Goal: Task Accomplishment & Management: Complete application form

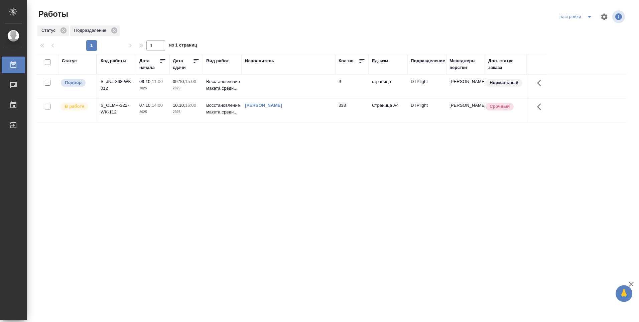
click at [281, 80] on td at bounding box center [289, 86] width 94 height 23
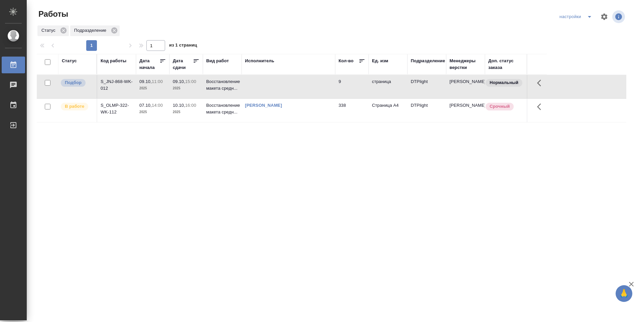
click at [285, 83] on td at bounding box center [289, 86] width 94 height 23
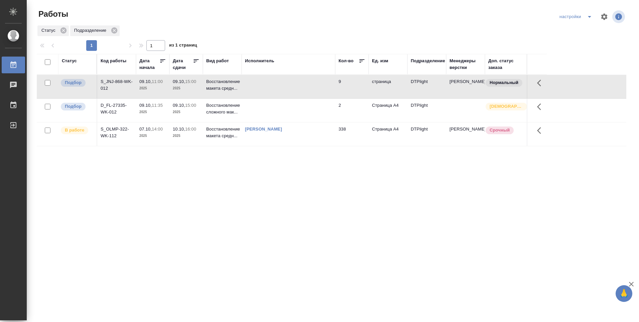
click at [246, 112] on td at bounding box center [289, 110] width 94 height 23
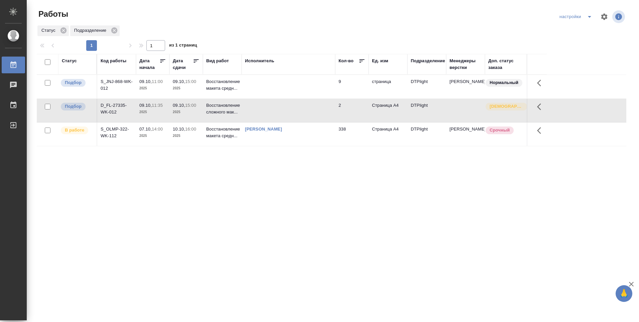
click at [260, 111] on td at bounding box center [289, 110] width 94 height 23
click at [260, 110] on td at bounding box center [289, 110] width 94 height 23
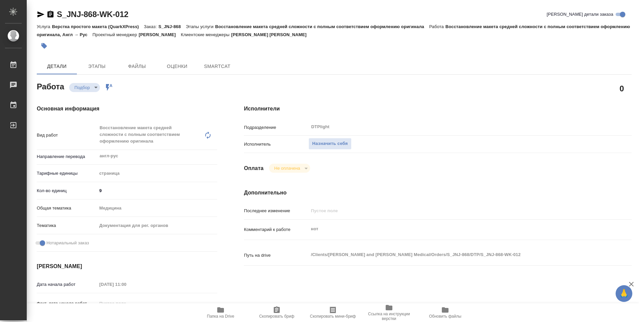
type textarea "x"
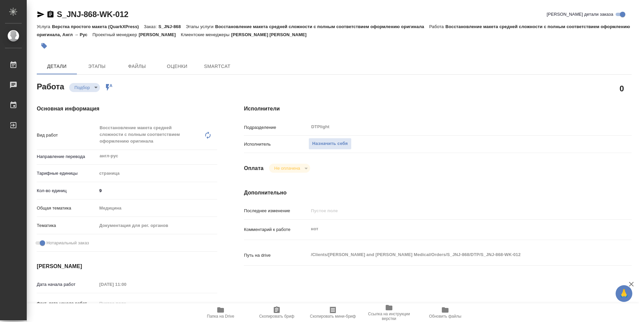
type textarea "x"
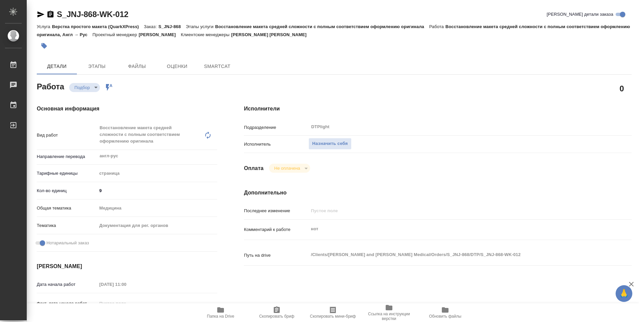
type textarea "x"
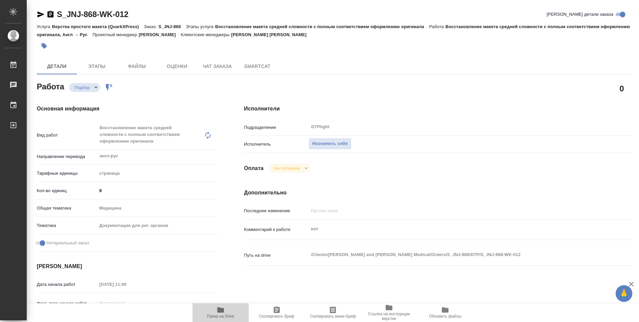
click at [222, 310] on icon "button" at bounding box center [220, 309] width 7 height 5
type textarea "x"
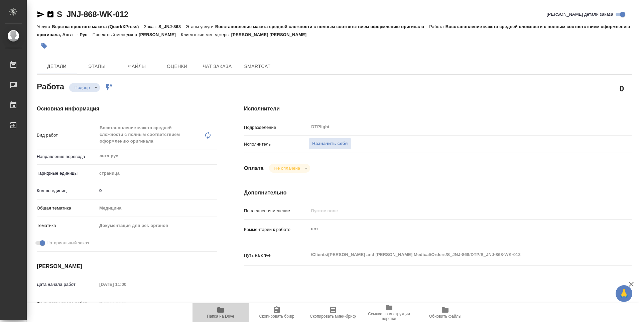
type textarea "x"
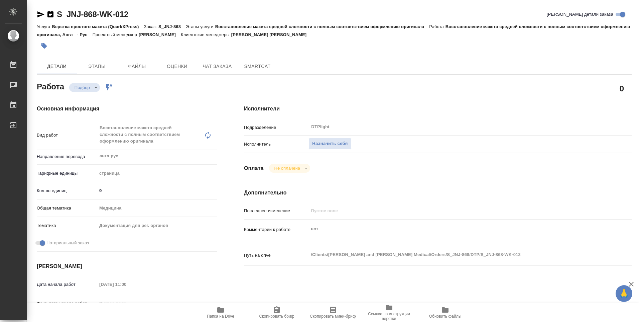
type textarea "x"
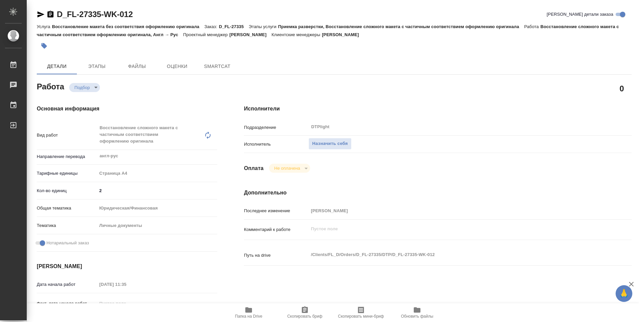
type textarea "x"
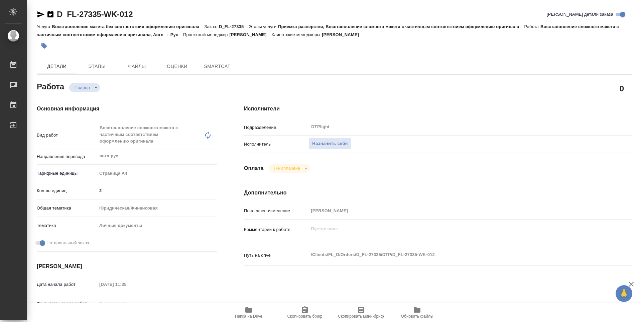
type textarea "x"
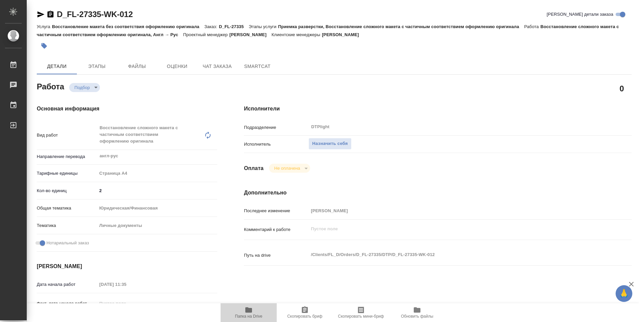
click at [250, 312] on icon "button" at bounding box center [248, 309] width 7 height 5
type textarea "x"
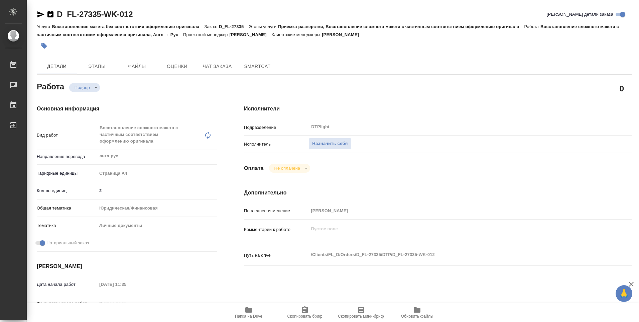
type textarea "x"
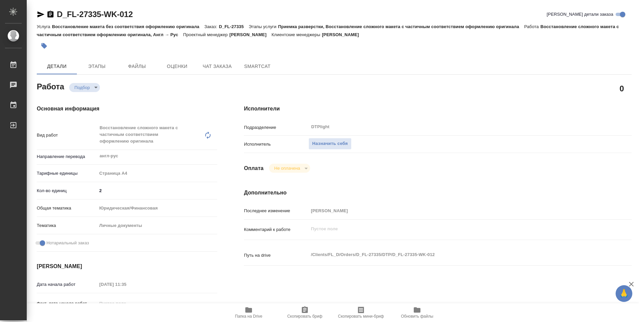
type textarea "x"
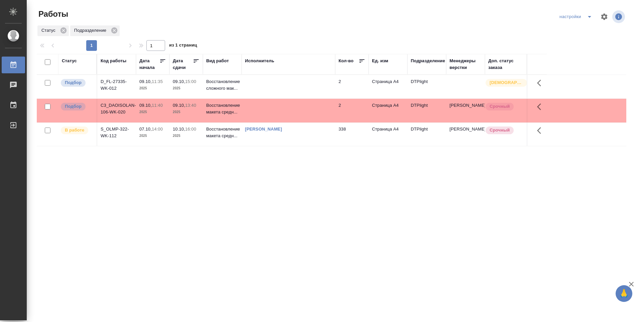
click at [260, 87] on td at bounding box center [289, 86] width 94 height 23
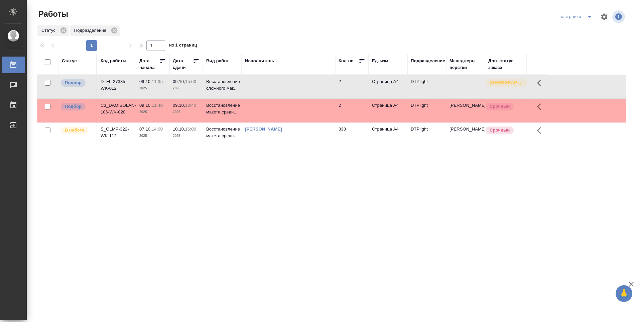
click at [249, 109] on td at bounding box center [289, 110] width 94 height 23
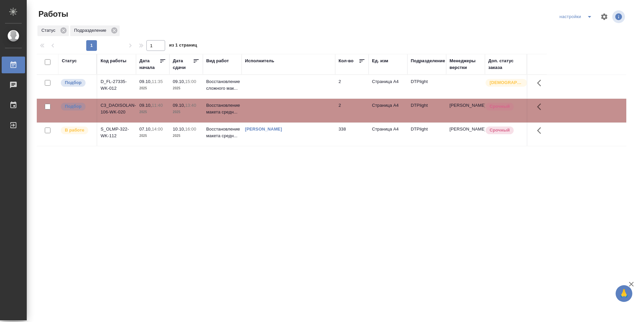
click at [256, 89] on td at bounding box center [289, 86] width 94 height 23
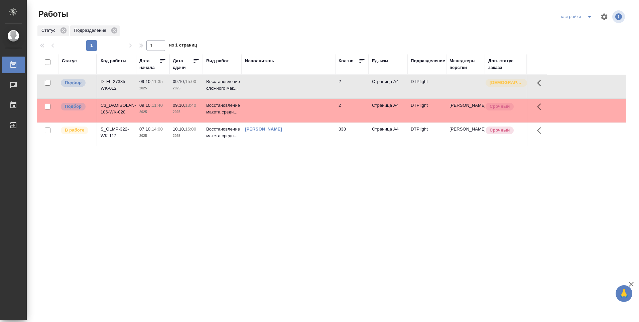
click at [256, 89] on td at bounding box center [289, 86] width 94 height 23
click at [197, 117] on td "09.10, 13:40 2025" at bounding box center [186, 110] width 33 height 23
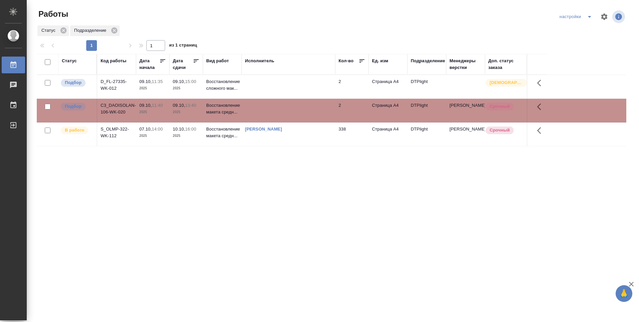
click at [197, 117] on td "09.10, 13:40 2025" at bounding box center [186, 110] width 33 height 23
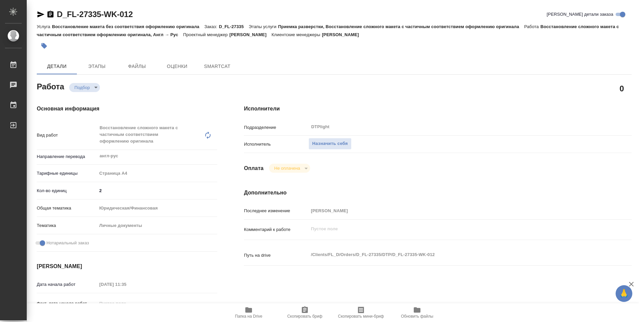
type textarea "x"
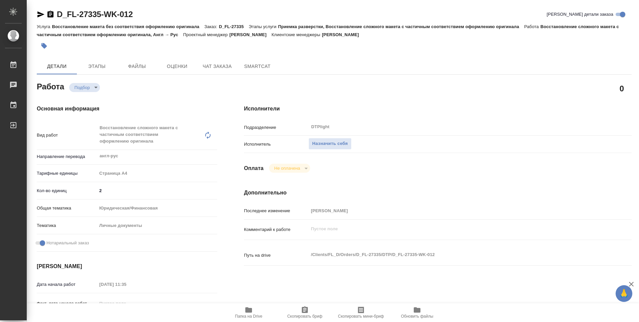
type textarea "x"
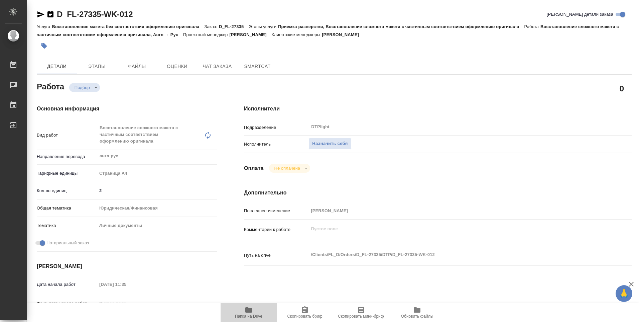
click at [248, 314] on span "Папка на Drive" at bounding box center [248, 316] width 27 height 5
type textarea "x"
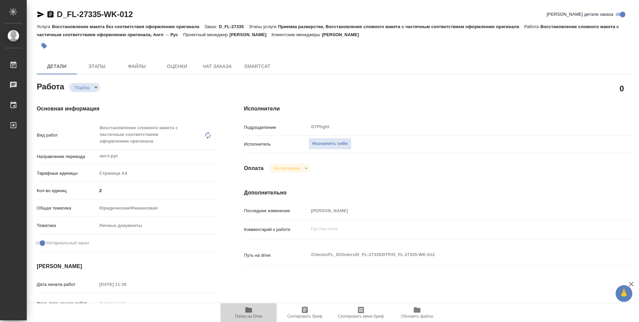
type textarea "x"
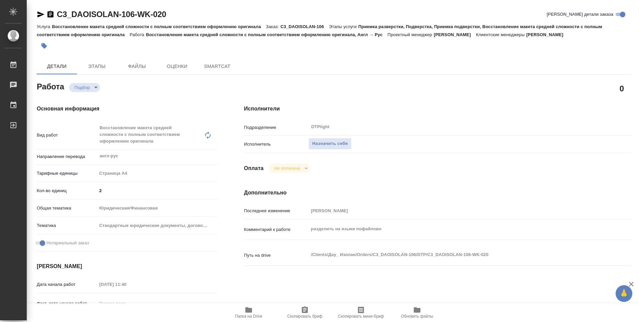
type textarea "x"
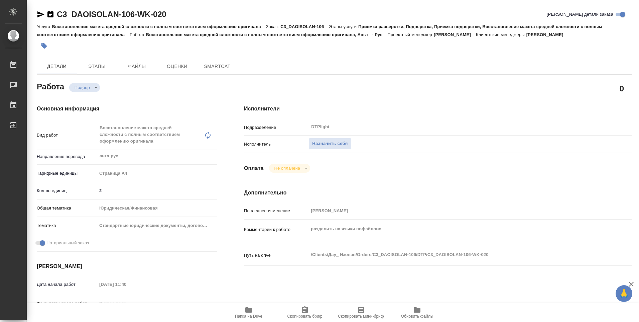
type textarea "x"
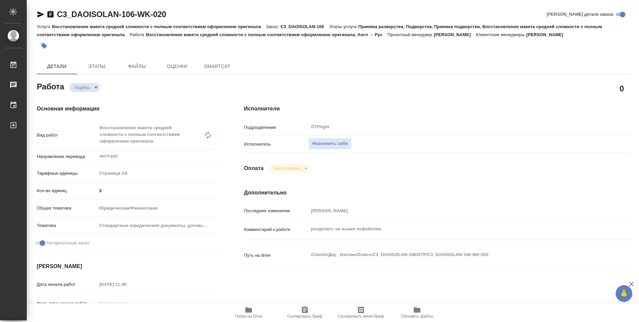
type textarea "x"
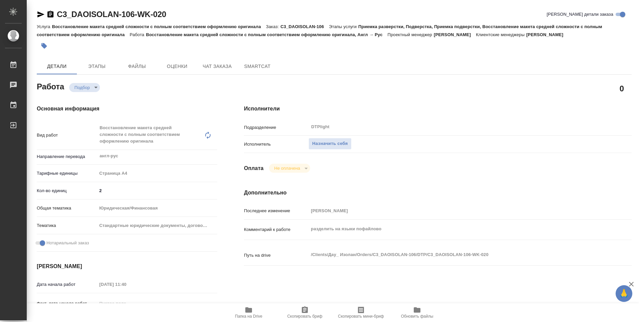
click at [249, 314] on span "Папка на Drive" at bounding box center [248, 316] width 27 height 5
type textarea "x"
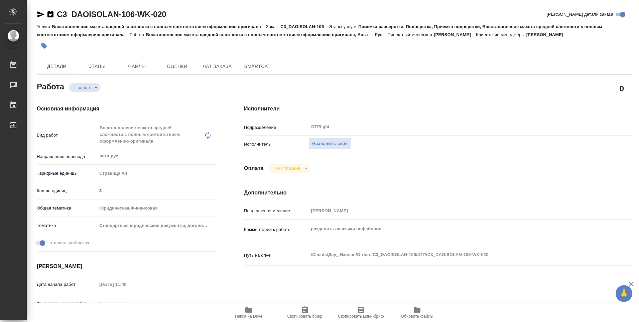
type textarea "x"
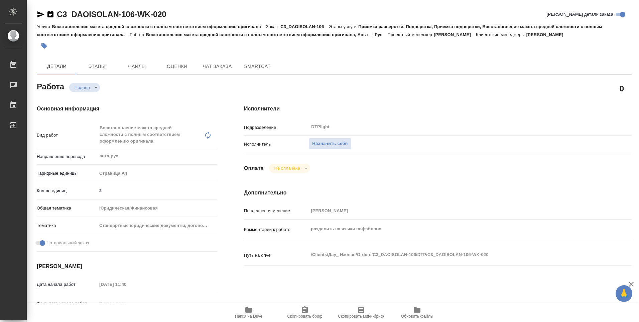
type textarea "x"
